Goal: Information Seeking & Learning: Learn about a topic

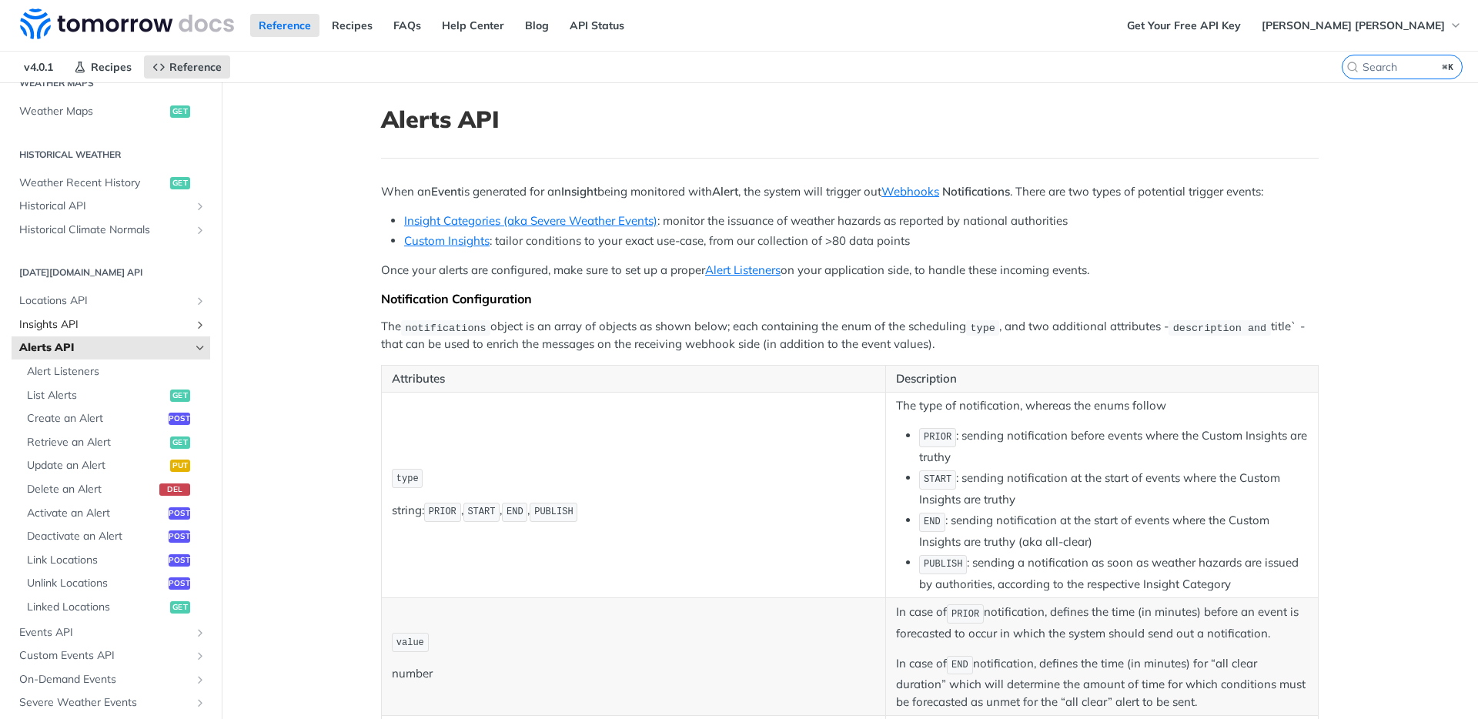
scroll to position [496, 0]
click at [79, 441] on span "Retrieve an Alert" at bounding box center [96, 439] width 139 height 15
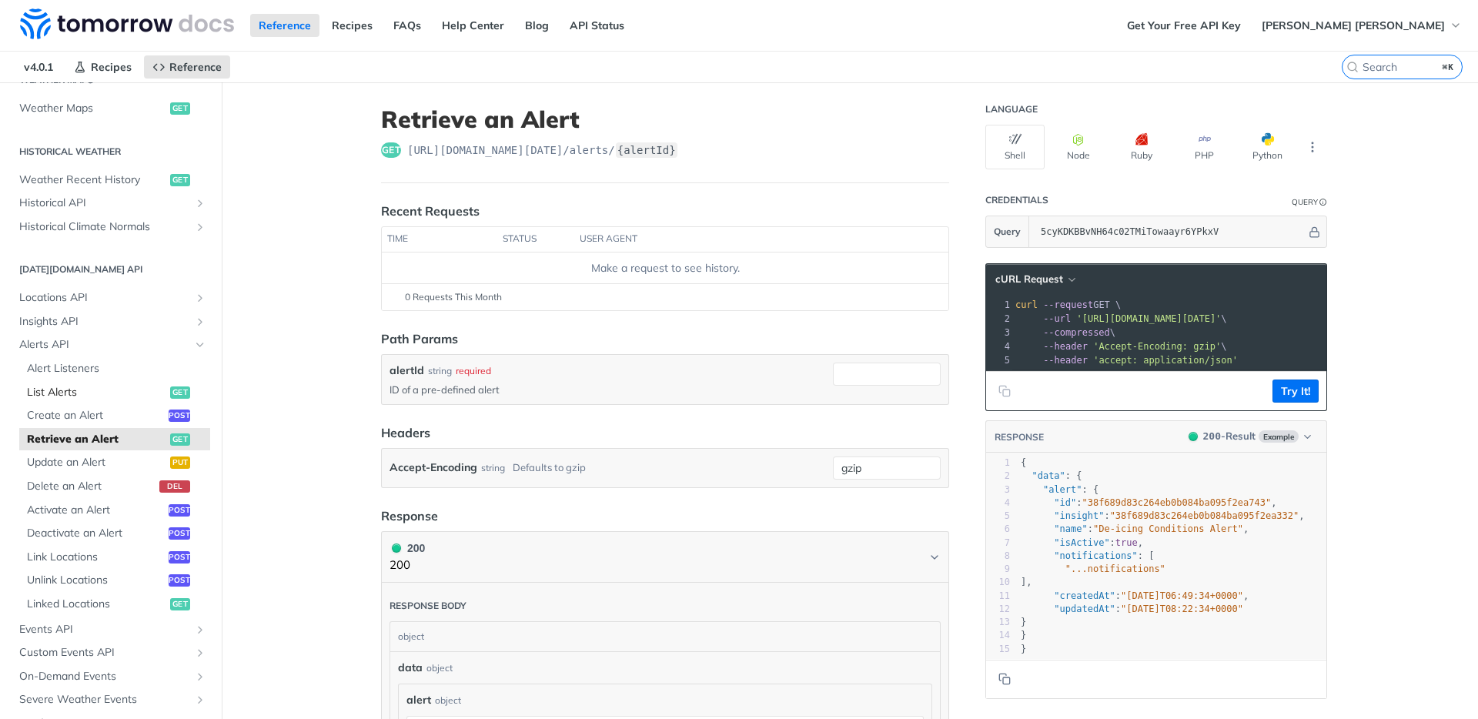
click at [62, 391] on span "List Alerts" at bounding box center [96, 392] width 139 height 15
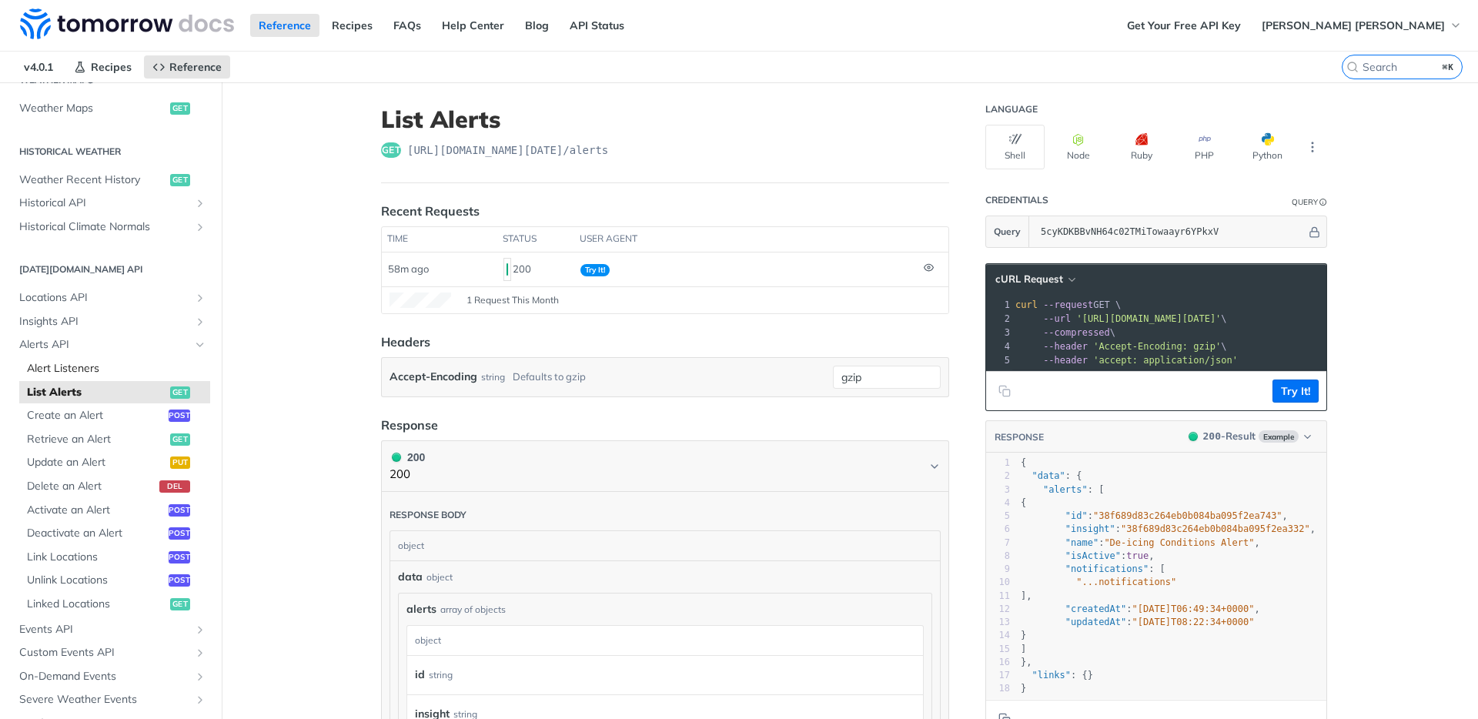
click at [79, 363] on span "Alert Listeners" at bounding box center [116, 368] width 179 height 15
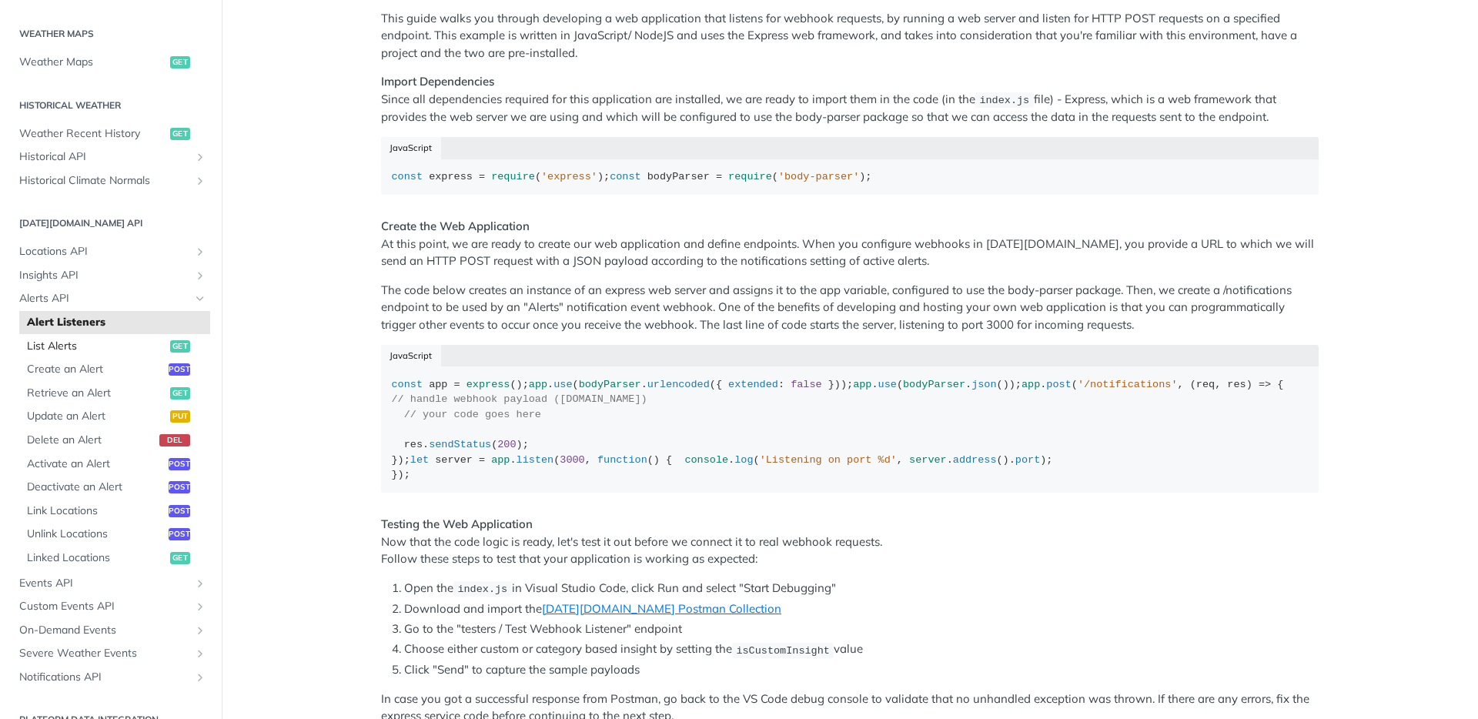
scroll to position [454, 0]
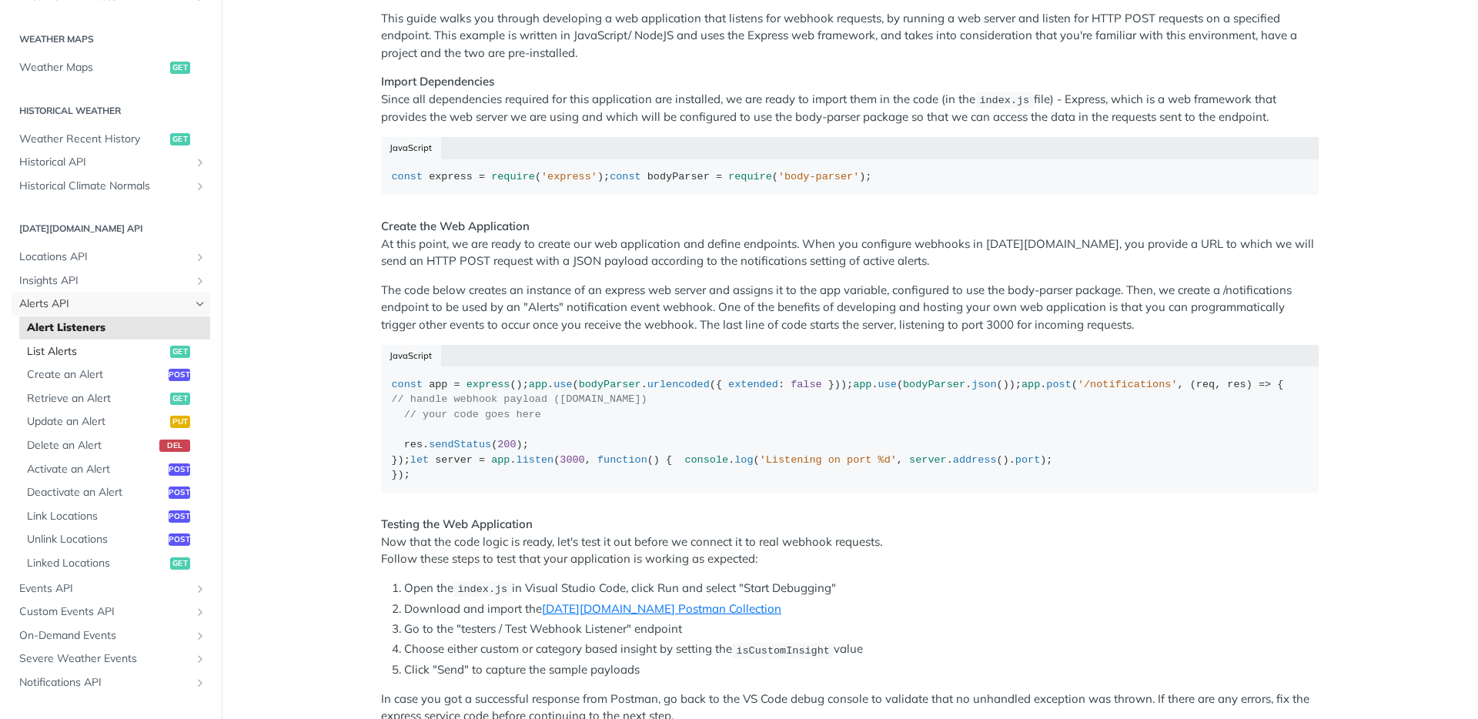
click at [57, 304] on span "Alerts API" at bounding box center [104, 303] width 171 height 15
